Goal: Information Seeking & Learning: Learn about a topic

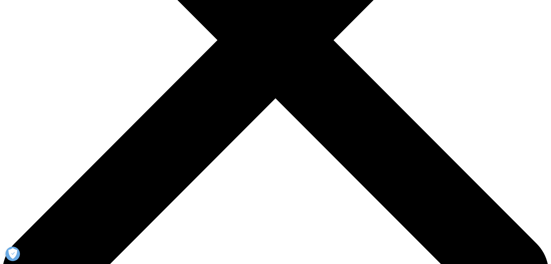
scroll to position [231, 0]
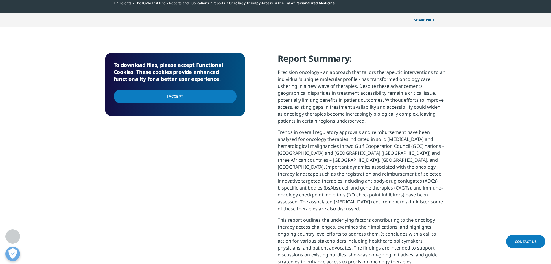
click at [184, 96] on input "I Accept" at bounding box center [175, 96] width 123 height 14
drag, startPoint x: 320, startPoint y: 72, endPoint x: 359, endPoint y: 78, distance: 39.7
click at [359, 77] on p "Precision oncology - an approach that tailors therapeutic interventions to an i…" at bounding box center [362, 99] width 169 height 60
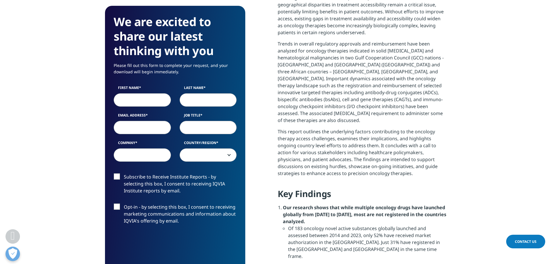
scroll to position [276, 0]
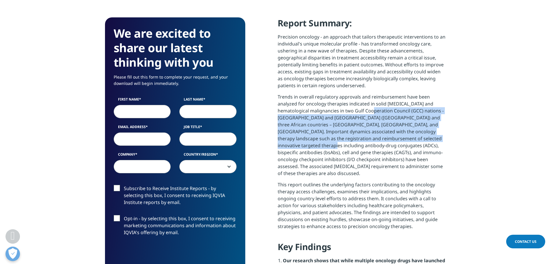
drag, startPoint x: 421, startPoint y: 132, endPoint x: 356, endPoint y: 104, distance: 70.6
click at [356, 105] on p "Trends in overall regulatory approvals and reimbursement have been analyzed for…" at bounding box center [362, 137] width 169 height 88
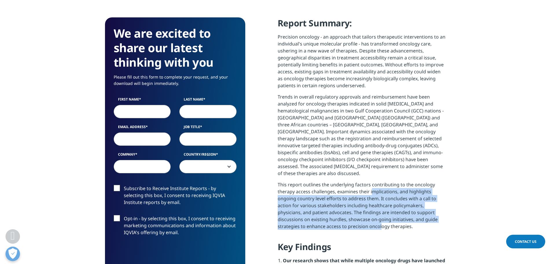
drag, startPoint x: 370, startPoint y: 176, endPoint x: 378, endPoint y: 211, distance: 36.6
click at [378, 211] on p "This report outlines the underlying factors contributing to the oncology therap…" at bounding box center [362, 207] width 169 height 53
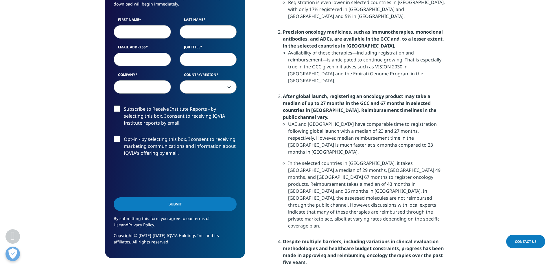
scroll to position [594, 0]
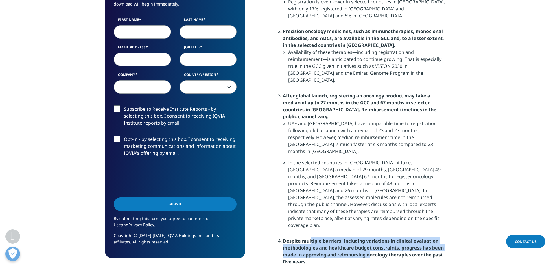
drag, startPoint x: 312, startPoint y: 185, endPoint x: 369, endPoint y: 199, distance: 58.7
click at [369, 237] on strong "Despite multiple barriers, including variations in clinical evaluation methodol…" at bounding box center [363, 250] width 161 height 27
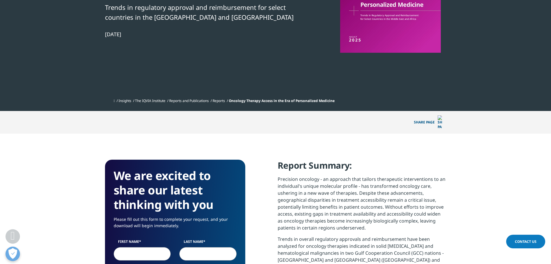
scroll to position [45, 0]
